Goal: Information Seeking & Learning: Learn about a topic

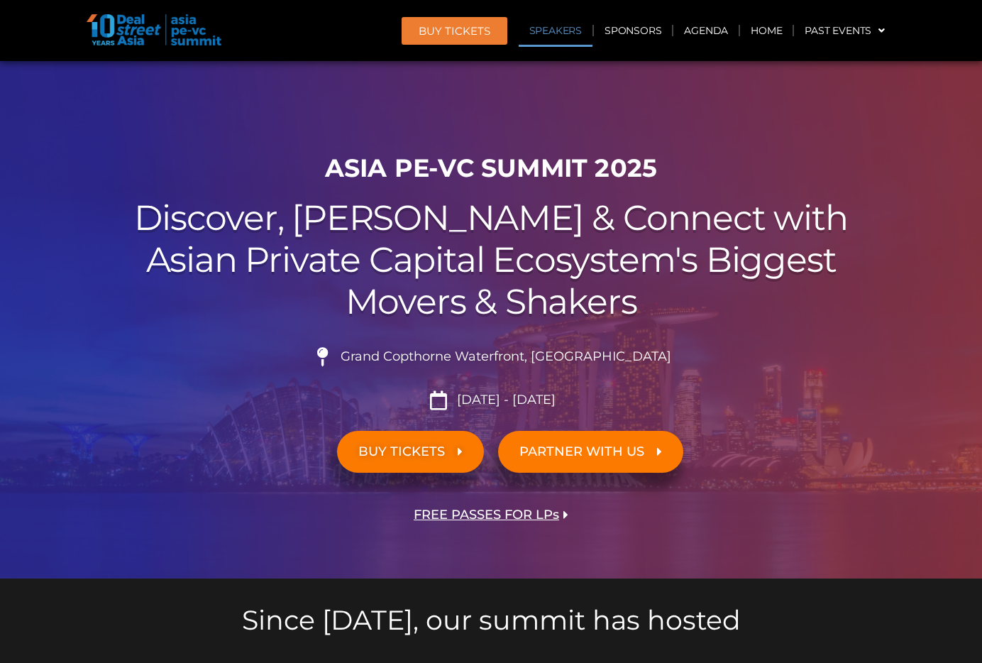
click at [552, 38] on link "Speakers" at bounding box center [556, 30] width 74 height 33
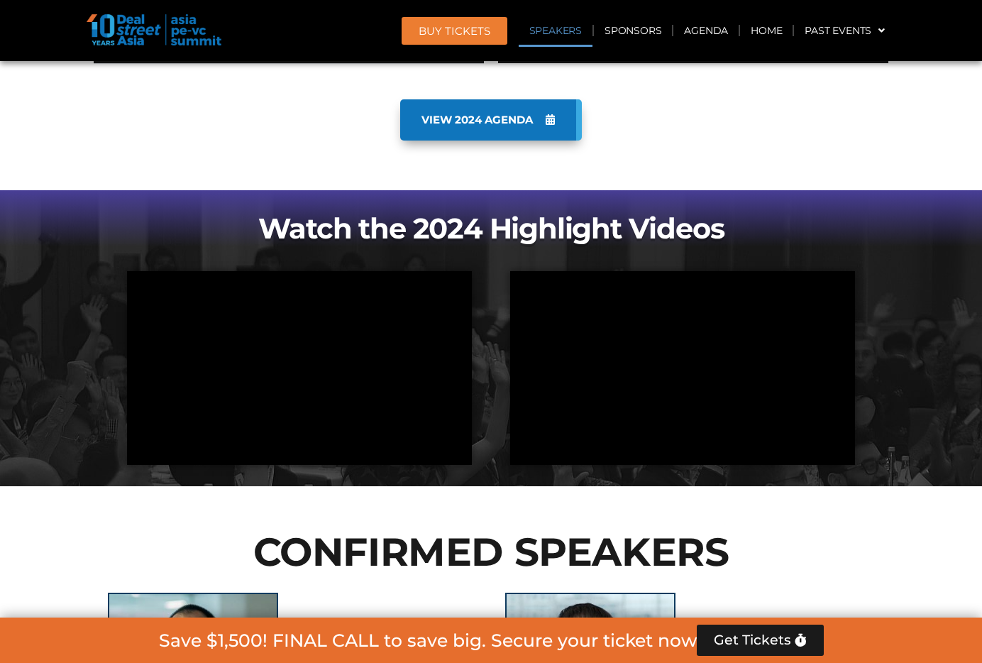
scroll to position [1542, 0]
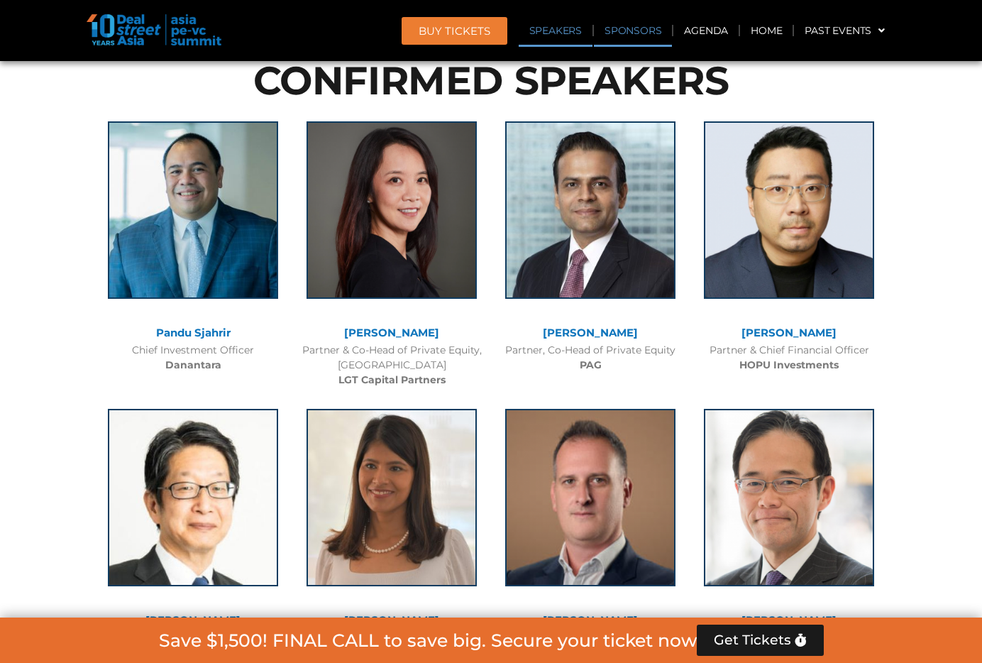
click at [657, 31] on link "Sponsors" at bounding box center [633, 30] width 78 height 33
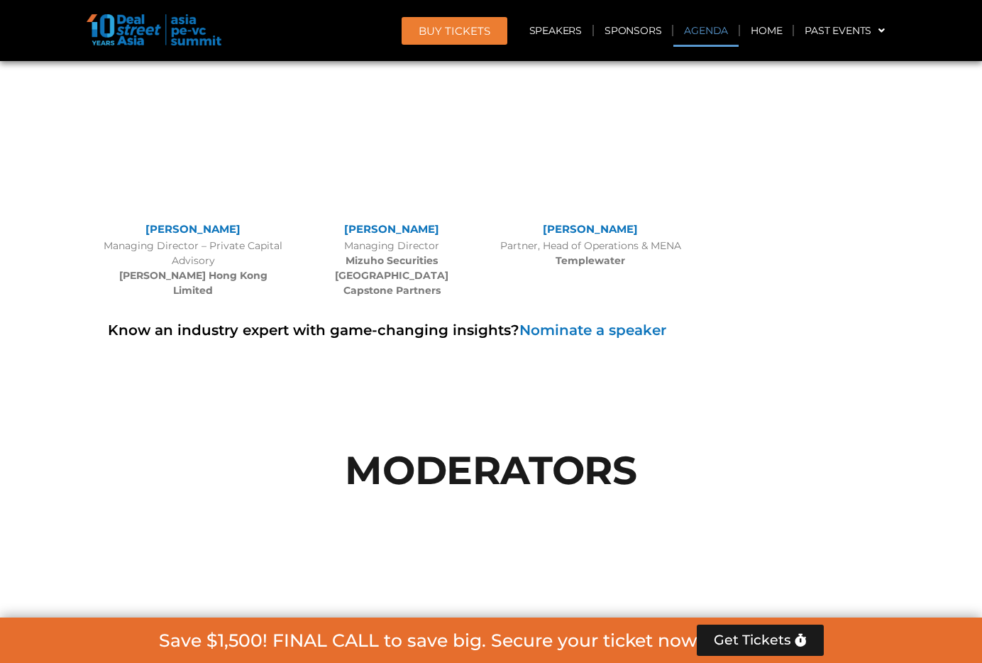
click at [709, 30] on link "Agenda" at bounding box center [706, 30] width 65 height 33
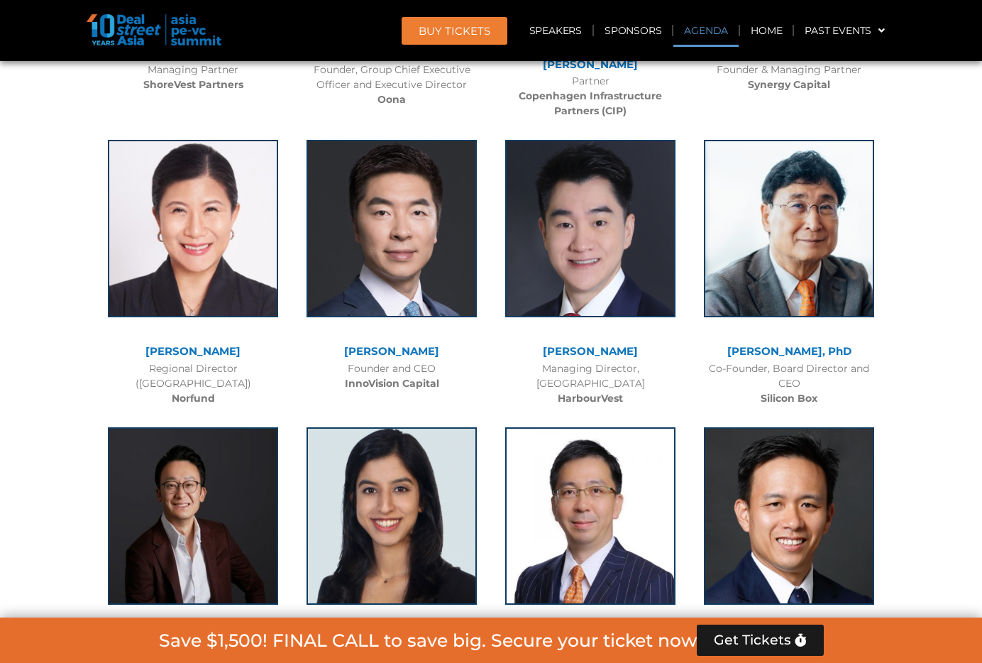
scroll to position [743, 0]
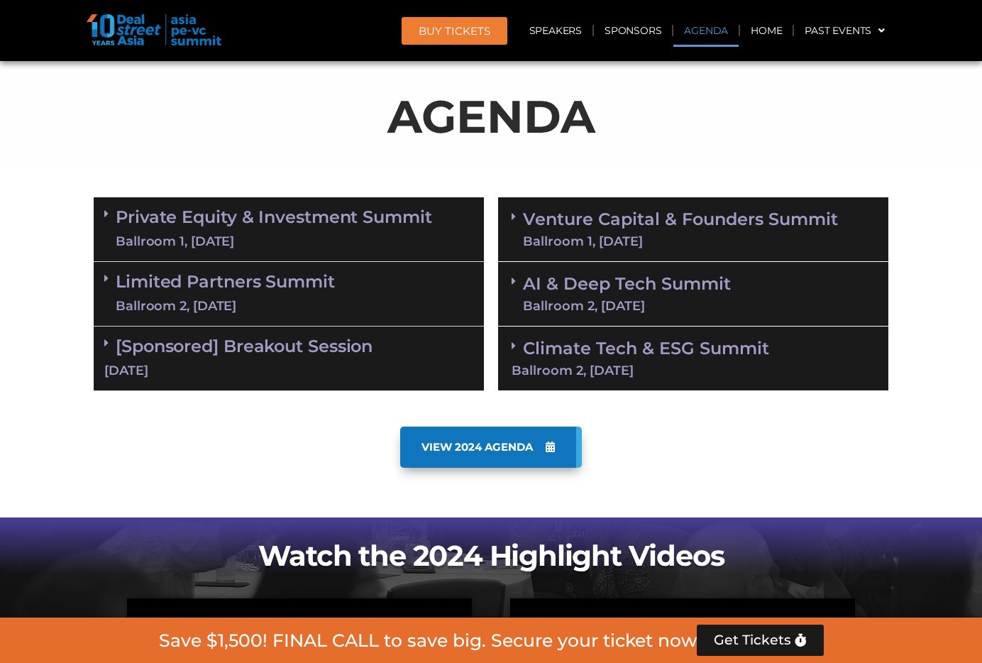
click at [297, 279] on link "Limited Partners [GEOGRAPHIC_DATA] 2, [DATE]" at bounding box center [225, 294] width 219 height 43
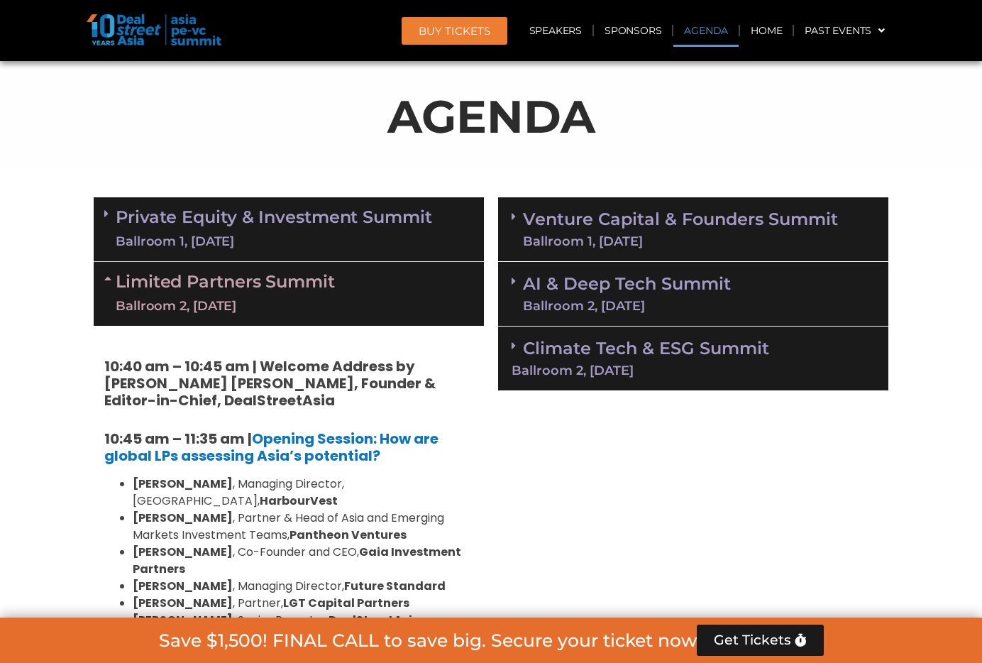
click at [295, 235] on div "Ballroom 1, [DATE]" at bounding box center [274, 242] width 317 height 18
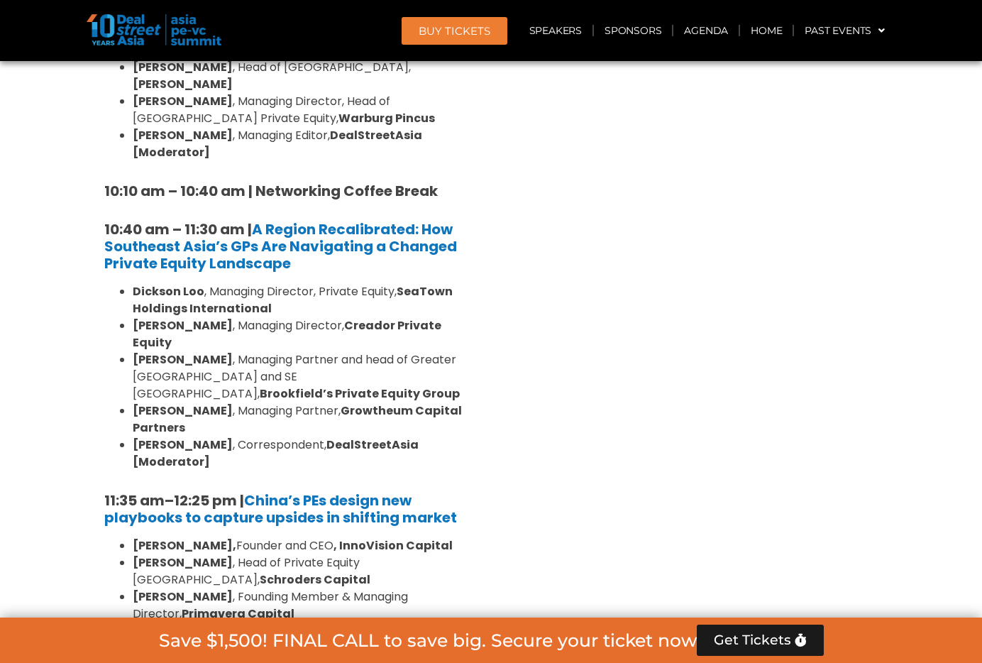
scroll to position [1215, 0]
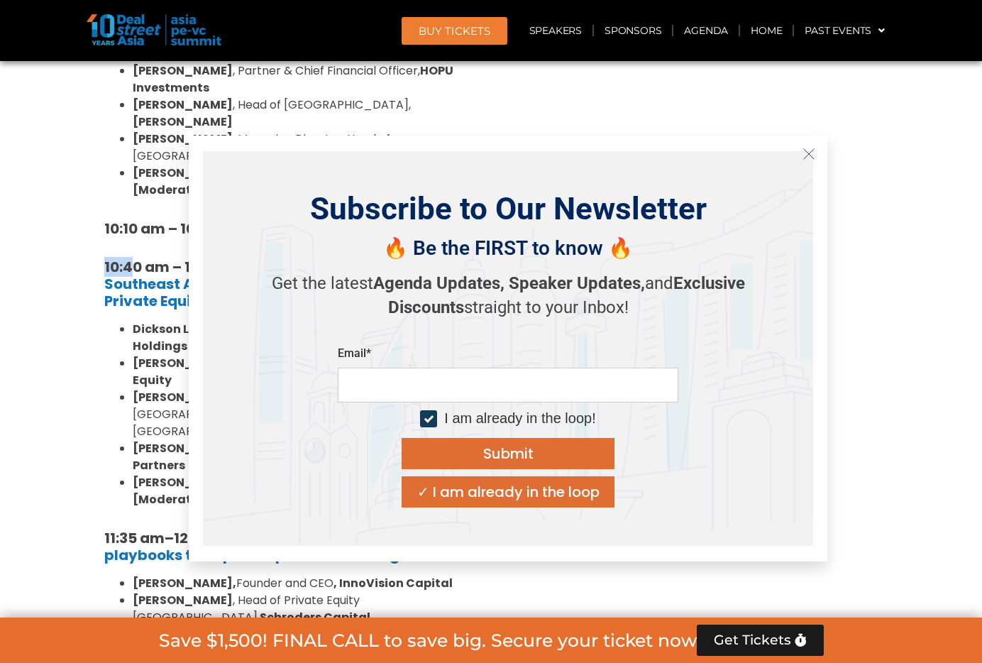
drag, startPoint x: 194, startPoint y: 256, endPoint x: 485, endPoint y: 401, distance: 324.8
click at [816, 159] on button "Close" at bounding box center [809, 154] width 23 height 23
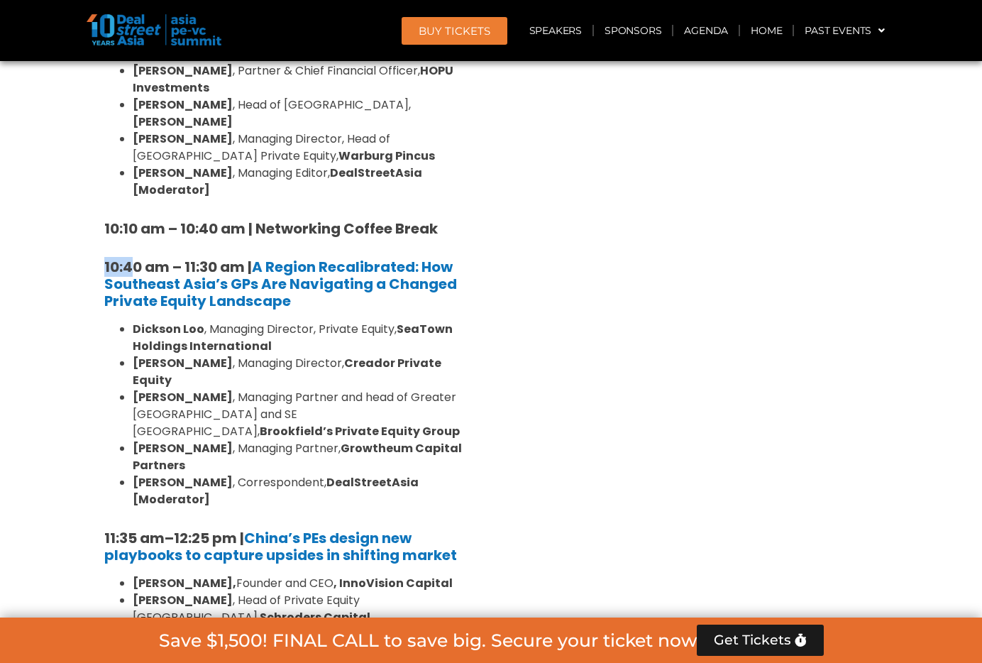
drag, startPoint x: 521, startPoint y: 425, endPoint x: 83, endPoint y: 297, distance: 456.4
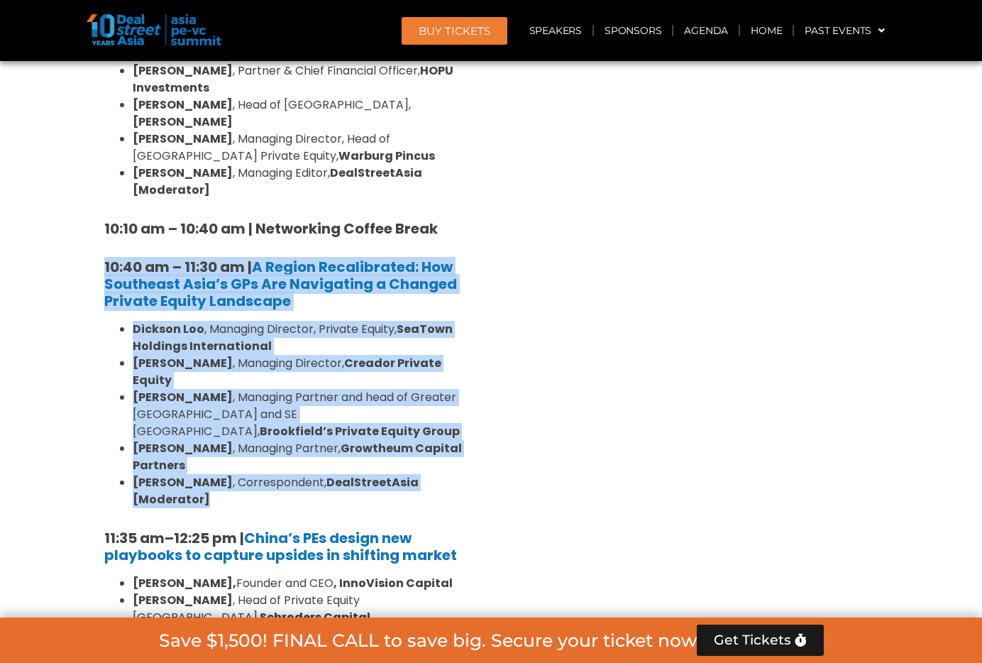
drag, startPoint x: 89, startPoint y: 224, endPoint x: 651, endPoint y: 354, distance: 576.3
copy div "10:40 am – 11:30 am | A Region Recalibrated: How Southeast Asia’s GPs Are Navig…"
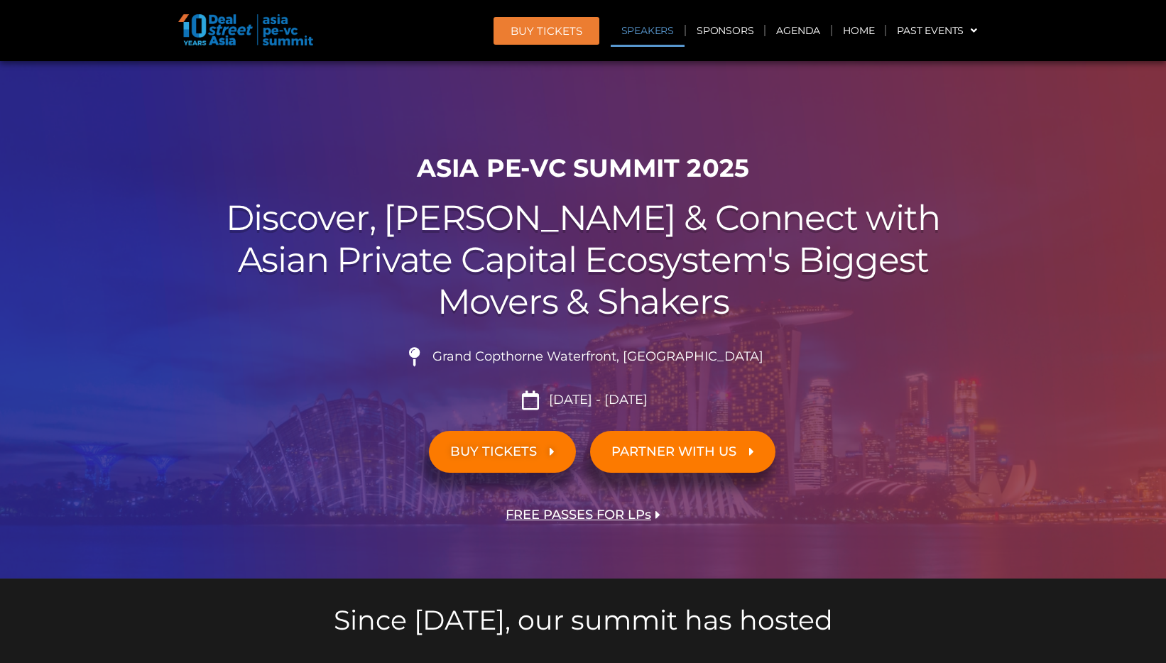
click at [654, 36] on link "Speakers" at bounding box center [647, 30] width 74 height 33
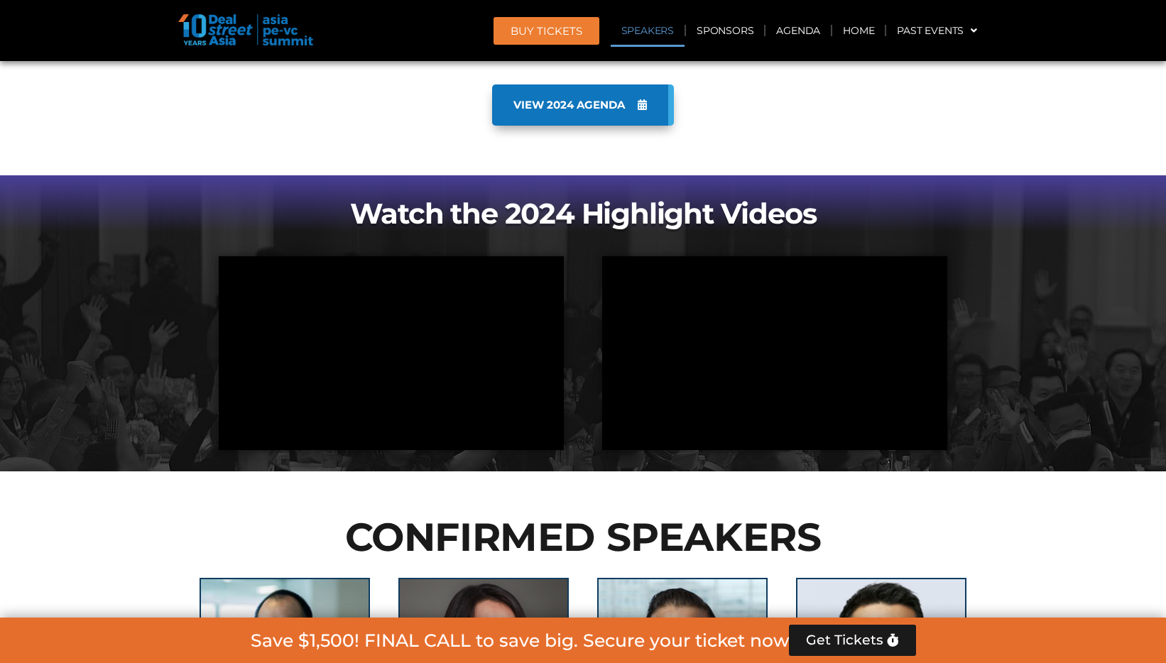
scroll to position [1542, 0]
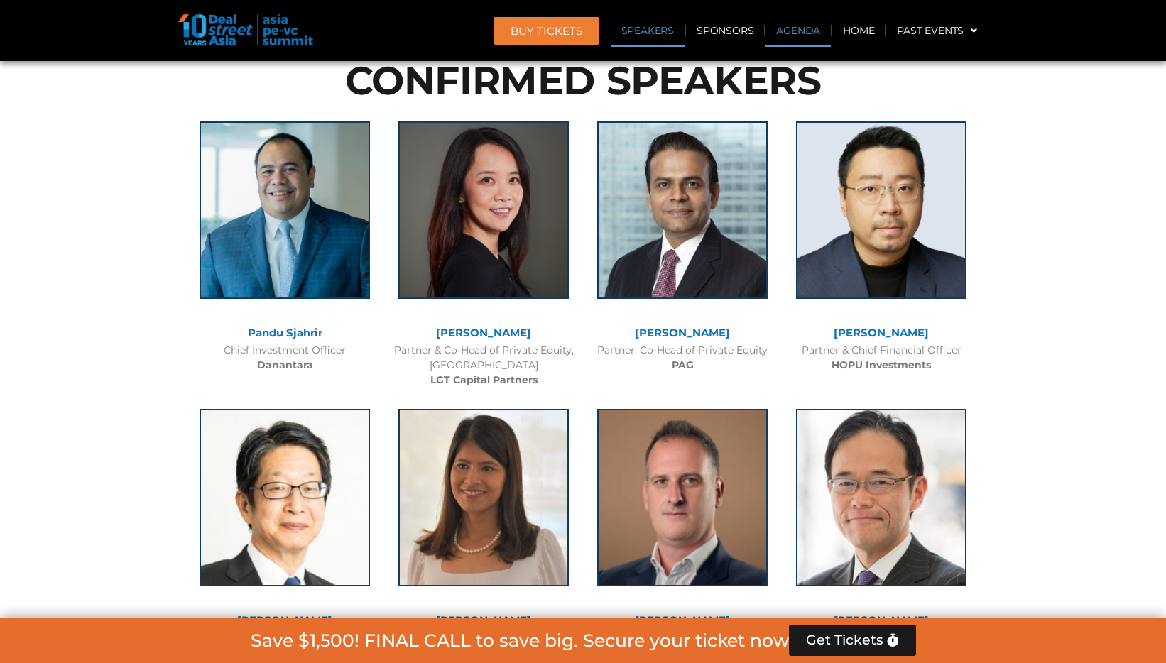
click at [772, 22] on link "Agenda" at bounding box center [797, 30] width 65 height 33
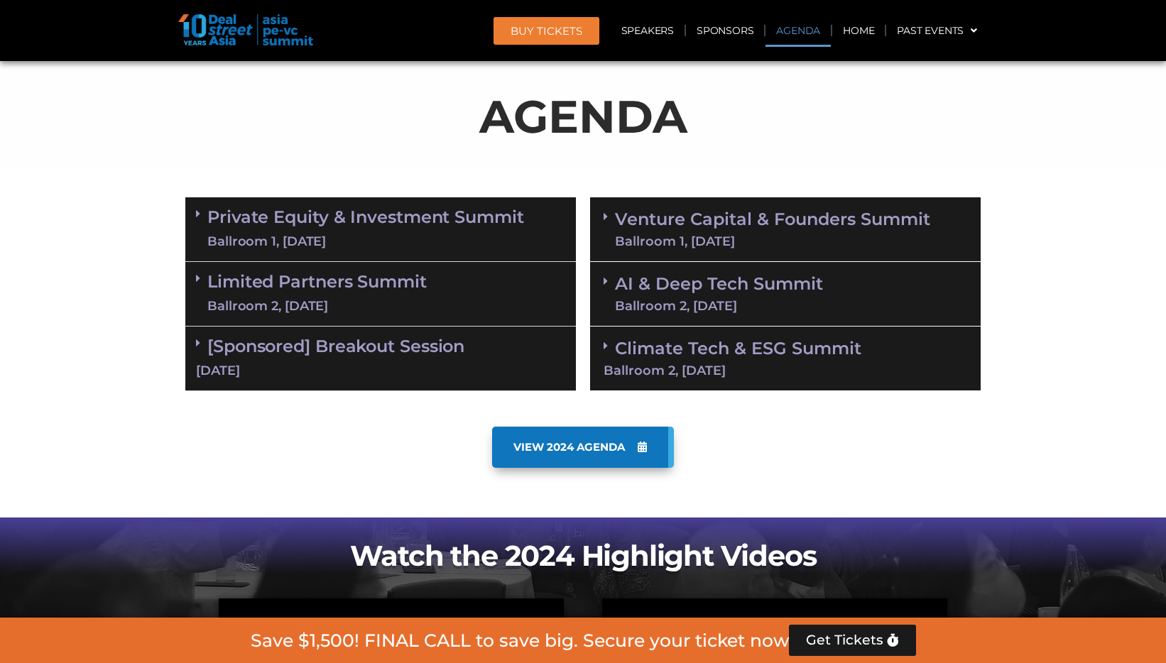
click at [476, 305] on div "Limited Partners [GEOGRAPHIC_DATA] 2, [DATE]" at bounding box center [380, 294] width 390 height 65
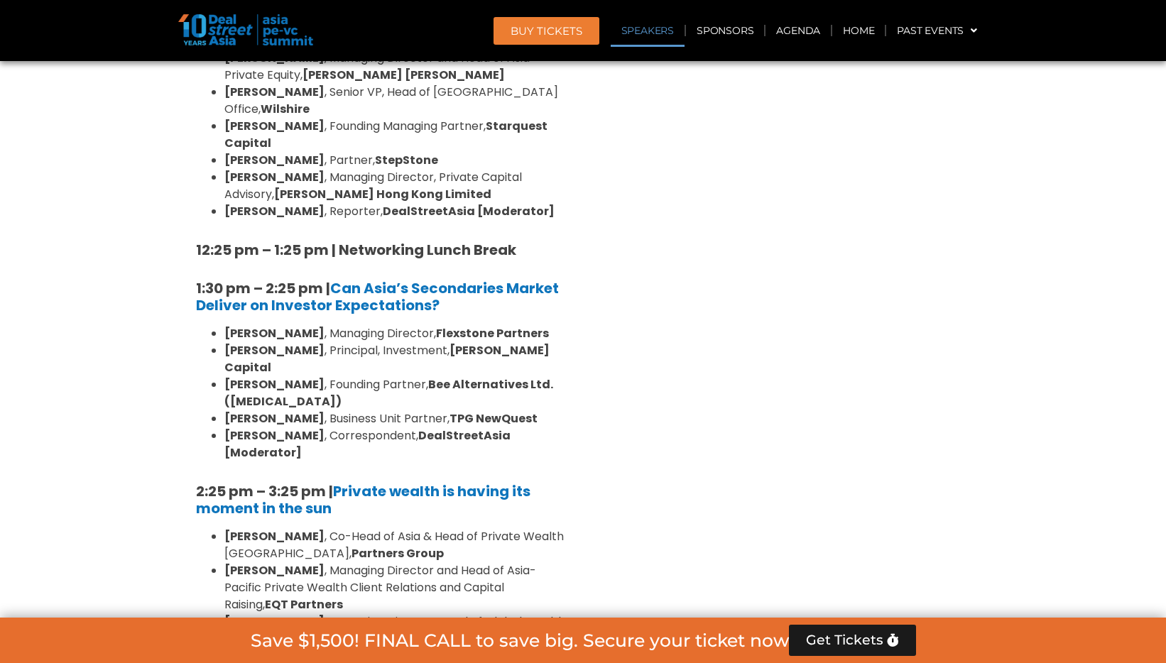
scroll to position [1443, 0]
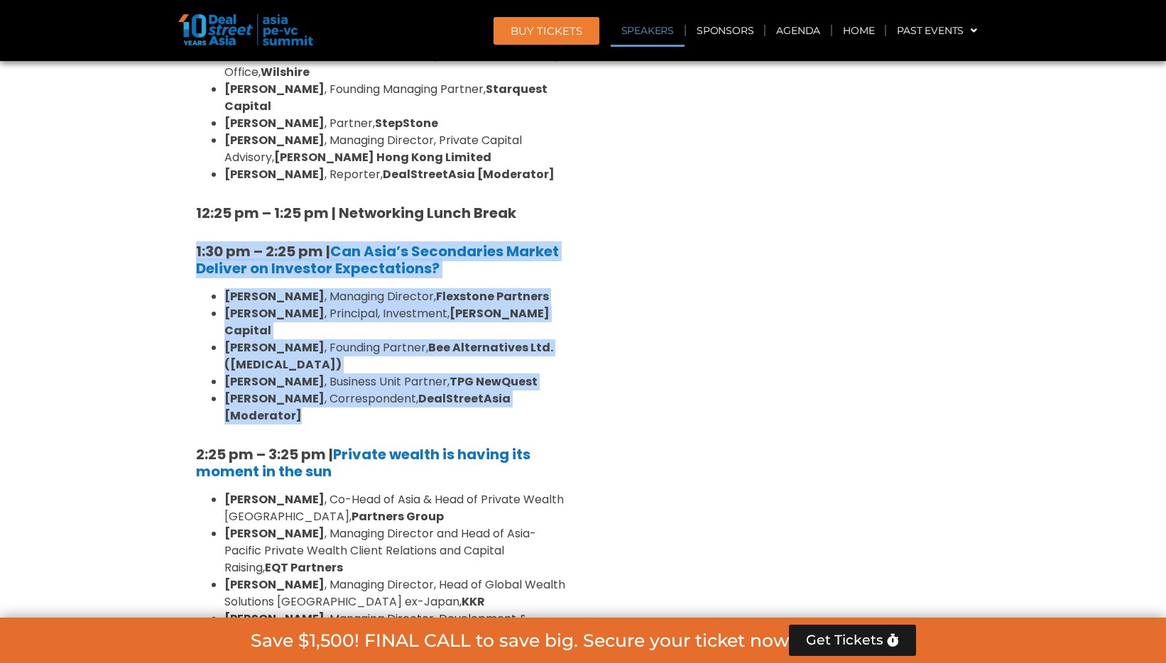
drag, startPoint x: 168, startPoint y: 202, endPoint x: 566, endPoint y: 308, distance: 412.2
click at [566, 308] on section "Private Equity & Investment Summit Ballroom 1, [DATE] 8:00 am – 9:00 am | Regis…" at bounding box center [583, 364] width 1166 height 1748
copy div "1:30 pm – 2:25 pm | Can Asia’s Secondaries Market Deliver on Investor Expectati…"
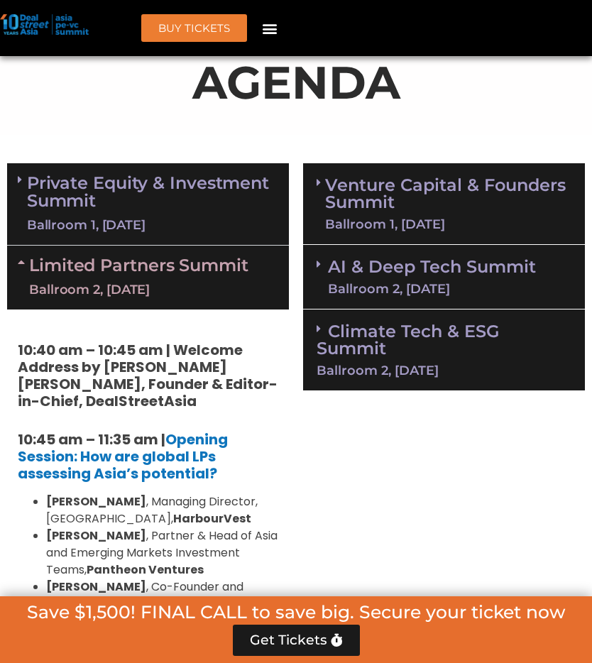
scroll to position [899, 0]
